Goal: Task Accomplishment & Management: Use online tool/utility

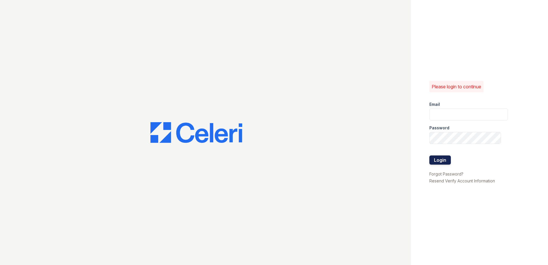
type input "[EMAIL_ADDRESS][DOMAIN_NAME]"
click at [438, 162] on button "Login" at bounding box center [439, 159] width 21 height 9
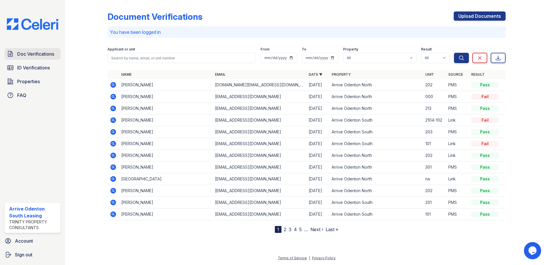
click at [41, 55] on span "Doc Verifications" at bounding box center [35, 53] width 37 height 7
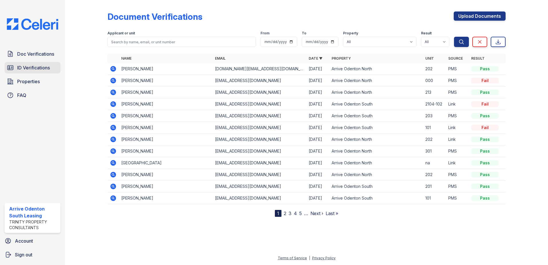
click at [26, 68] on span "ID Verifications" at bounding box center [33, 67] width 33 height 7
